Goal: Check status: Check status

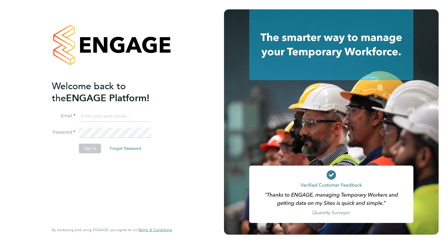
click at [110, 115] on input at bounding box center [115, 116] width 72 height 11
type input "carole.murray7@nhs.net"
click at [88, 147] on button "Sign In" at bounding box center [90, 148] width 22 height 9
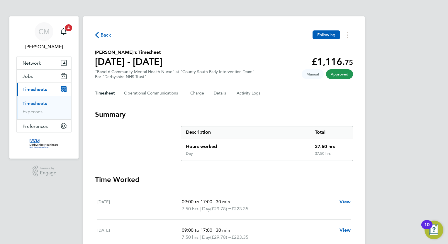
click at [339, 74] on span "Approved" at bounding box center [339, 74] width 27 height 10
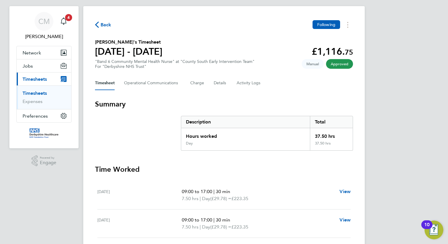
scroll to position [8, 0]
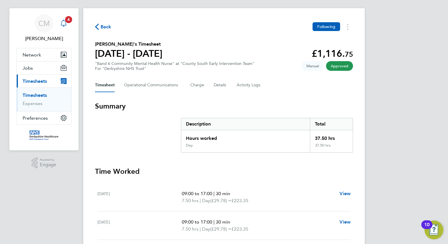
click at [66, 21] on span "4" at bounding box center [68, 19] width 7 height 7
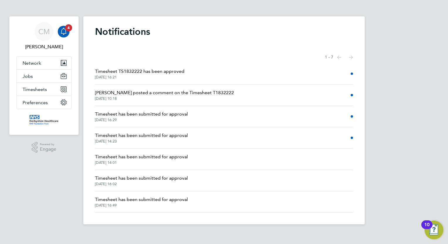
click at [195, 91] on span "Samantha Dix posted a comment on the Timesheet T1832222" at bounding box center [164, 92] width 139 height 7
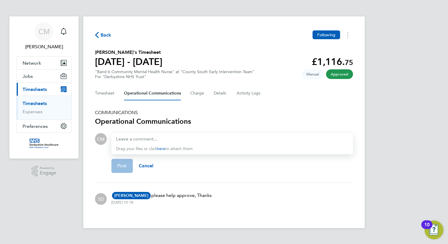
click at [106, 32] on span "Back" at bounding box center [106, 35] width 11 height 7
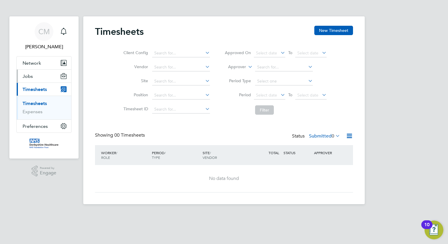
click at [38, 76] on button "Jobs" at bounding box center [44, 76] width 55 height 13
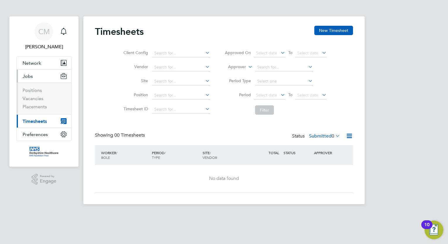
click at [53, 122] on button "Current page: Timesheets" at bounding box center [44, 121] width 55 height 13
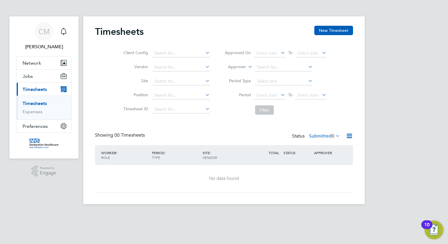
click at [37, 105] on link "Timesheets" at bounding box center [35, 104] width 24 height 6
click at [34, 111] on link "Expenses" at bounding box center [33, 112] width 20 height 6
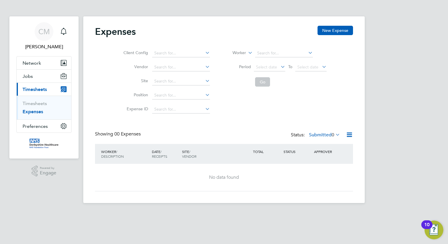
click at [41, 87] on span "Timesheets" at bounding box center [35, 90] width 24 height 6
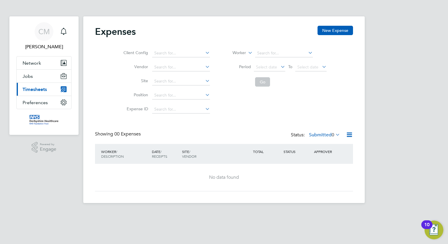
click at [63, 87] on icon "Main navigation" at bounding box center [64, 89] width 6 height 6
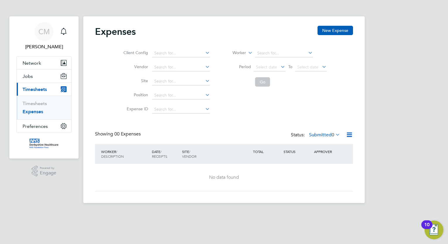
click at [31, 111] on link "Expenses" at bounding box center [33, 112] width 21 height 6
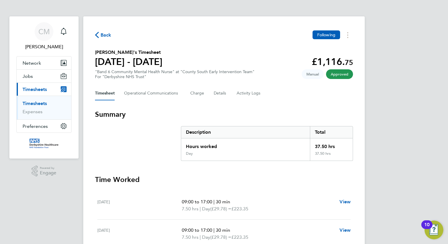
click at [335, 74] on span "Approved" at bounding box center [339, 74] width 27 height 10
click at [341, 73] on span "Approved" at bounding box center [339, 74] width 27 height 10
click at [42, 89] on span "Timesheets" at bounding box center [35, 90] width 24 height 6
click at [335, 74] on span "Approved" at bounding box center [339, 74] width 27 height 10
click at [417, 82] on div "CM Carole Murray Notifications Applications: Network Sites Workers Jobs Positio…" at bounding box center [224, 200] width 448 height 400
